Goal: Task Accomplishment & Management: Use online tool/utility

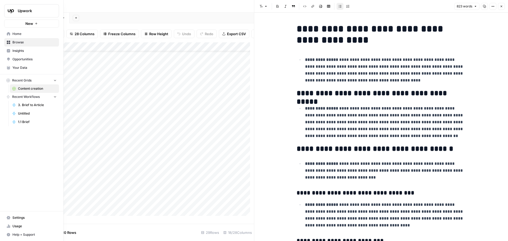
click at [9, 35] on icon at bounding box center [8, 33] width 3 height 3
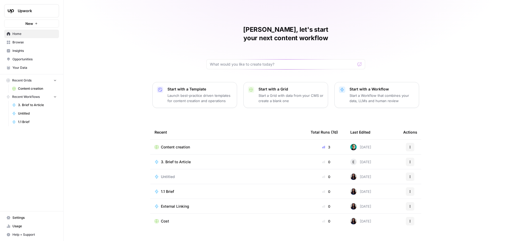
click at [23, 50] on span "Insights" at bounding box center [34, 50] width 44 height 5
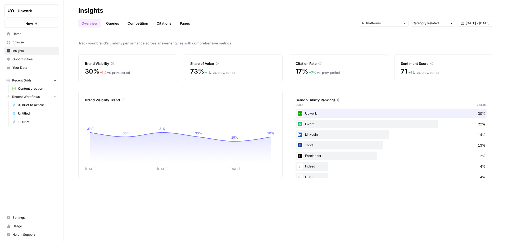
click at [236, 66] on div "Share of Voice 73% + 1 % vs. prev. period" at bounding box center [233, 68] width 99 height 28
click at [112, 26] on link "Queries" at bounding box center [112, 23] width 19 height 8
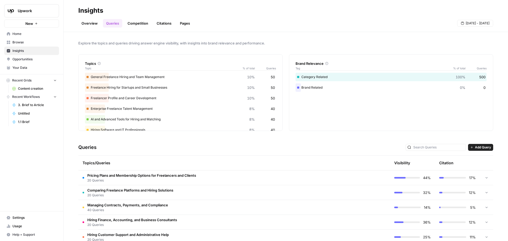
click at [140, 24] on link "Competition" at bounding box center [137, 23] width 27 height 8
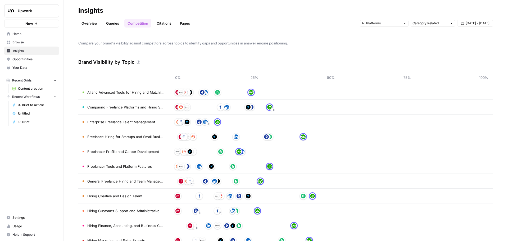
click at [125, 94] on span "AI and Advanced Tools for Hiring and Matching" at bounding box center [125, 92] width 77 height 5
click at [160, 19] on div "Overview Queries Competition Citations Pages Category Related [DATE] - [DATE]" at bounding box center [285, 21] width 415 height 13
click at [160, 23] on link "Citations" at bounding box center [164, 23] width 21 height 8
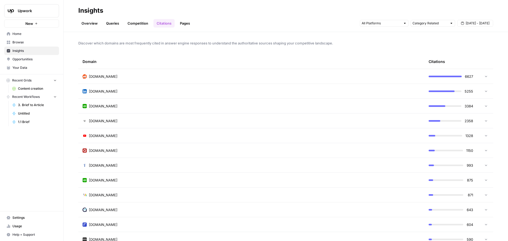
click at [484, 107] on icon at bounding box center [486, 106] width 4 height 4
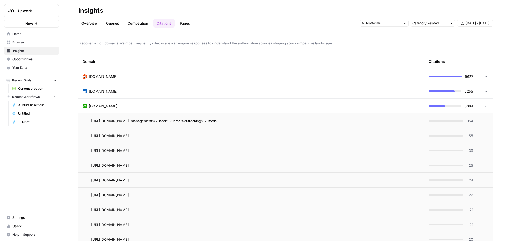
click at [484, 105] on icon at bounding box center [486, 106] width 4 height 4
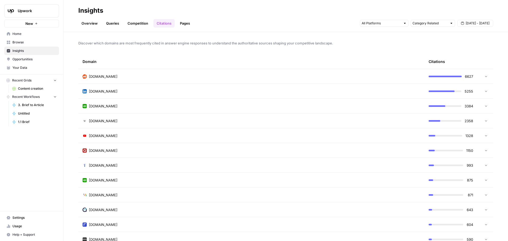
click at [192, 23] on link "Pages" at bounding box center [185, 23] width 16 height 8
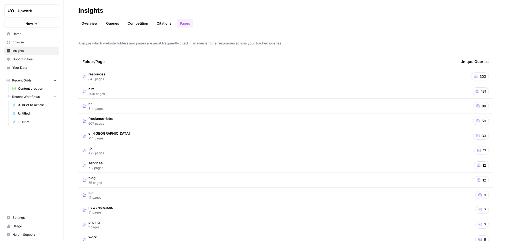
click at [86, 25] on link "Overview" at bounding box center [89, 23] width 23 height 8
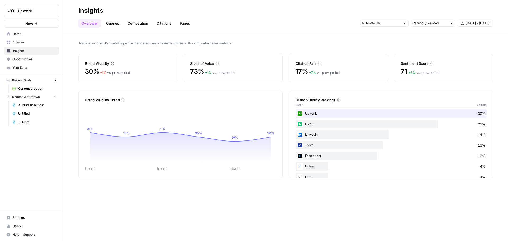
click at [26, 59] on span "Opportunities" at bounding box center [34, 59] width 44 height 5
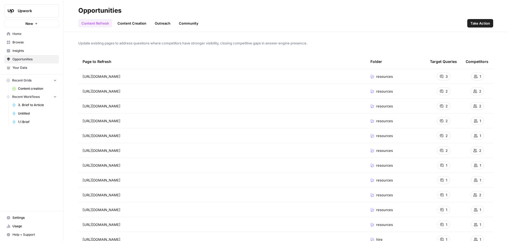
click at [136, 25] on link "Content Creation" at bounding box center [131, 23] width 35 height 8
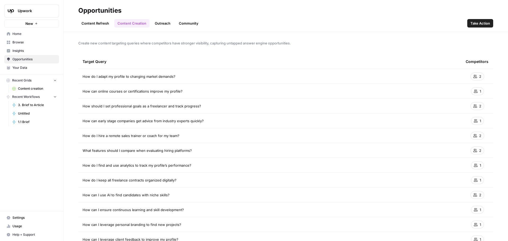
click at [163, 23] on link "Outreach" at bounding box center [163, 23] width 22 height 8
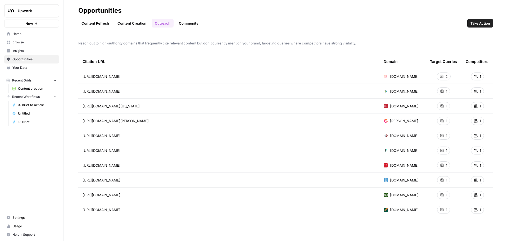
click at [183, 21] on link "Community" at bounding box center [189, 23] width 26 height 8
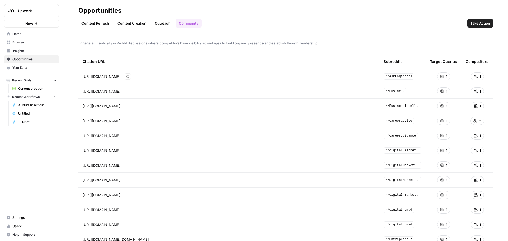
click at [129, 76] on icon "Go to page https://www.reddit.com/r/AskEngineers/comments/kvymgl/how_do_you_set…" at bounding box center [128, 76] width 3 height 3
click at [129, 92] on icon "Go to page https://www.reddit.com/r/business/comments/1dlrupy/would_you_rather_…" at bounding box center [128, 91] width 3 height 3
click at [22, 88] on span "Content creation" at bounding box center [37, 88] width 39 height 5
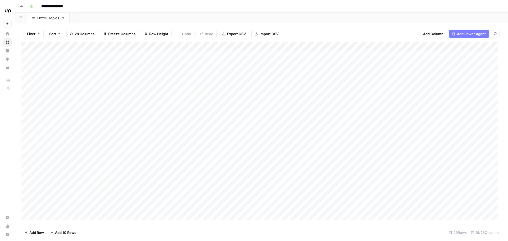
click at [203, 100] on div "Add Column" at bounding box center [261, 133] width 481 height 182
click at [279, 96] on div "Add Column" at bounding box center [261, 133] width 481 height 182
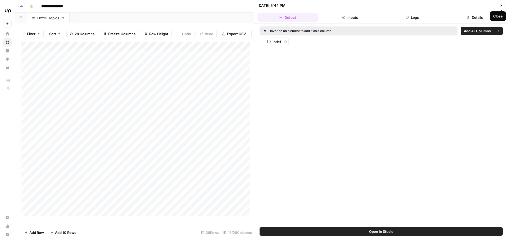
click at [503, 6] on icon "button" at bounding box center [501, 5] width 3 height 3
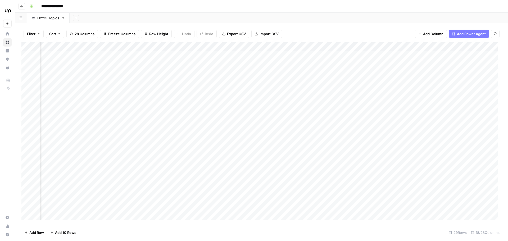
scroll to position [0, 378]
click at [340, 97] on div "Add Column" at bounding box center [261, 133] width 481 height 182
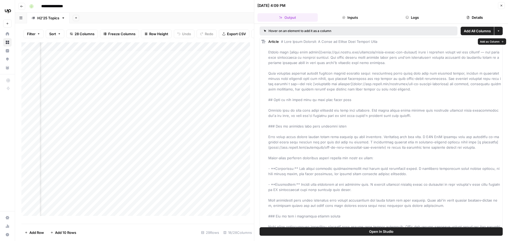
drag, startPoint x: 376, startPoint y: 42, endPoint x: 284, endPoint y: 43, distance: 92.4
copy span "Seed Stage Startups: A Guide to Hiring Your Initial Team"
drag, startPoint x: 500, startPoint y: 5, endPoint x: 493, endPoint y: 7, distance: 7.4
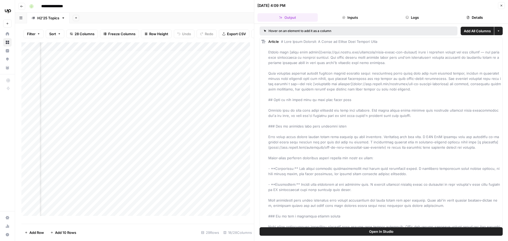
click at [500, 5] on icon "button" at bounding box center [501, 5] width 3 height 3
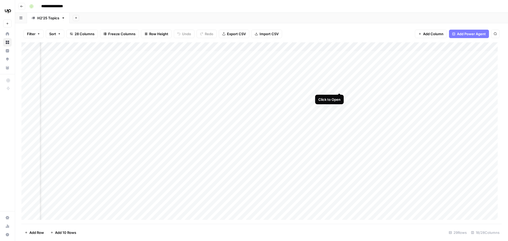
click at [339, 83] on div "Add Column" at bounding box center [261, 133] width 481 height 182
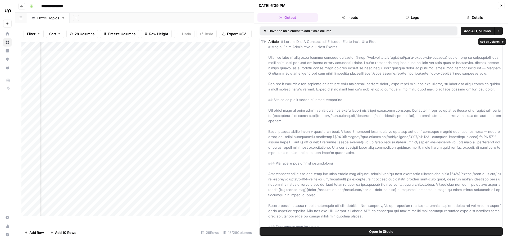
drag, startPoint x: 387, startPoint y: 42, endPoint x: 285, endPoint y: 43, distance: 101.9
copy span "Series A to C Funding for Startups: How to Build Your Team"
